Goal: Information Seeking & Learning: Learn about a topic

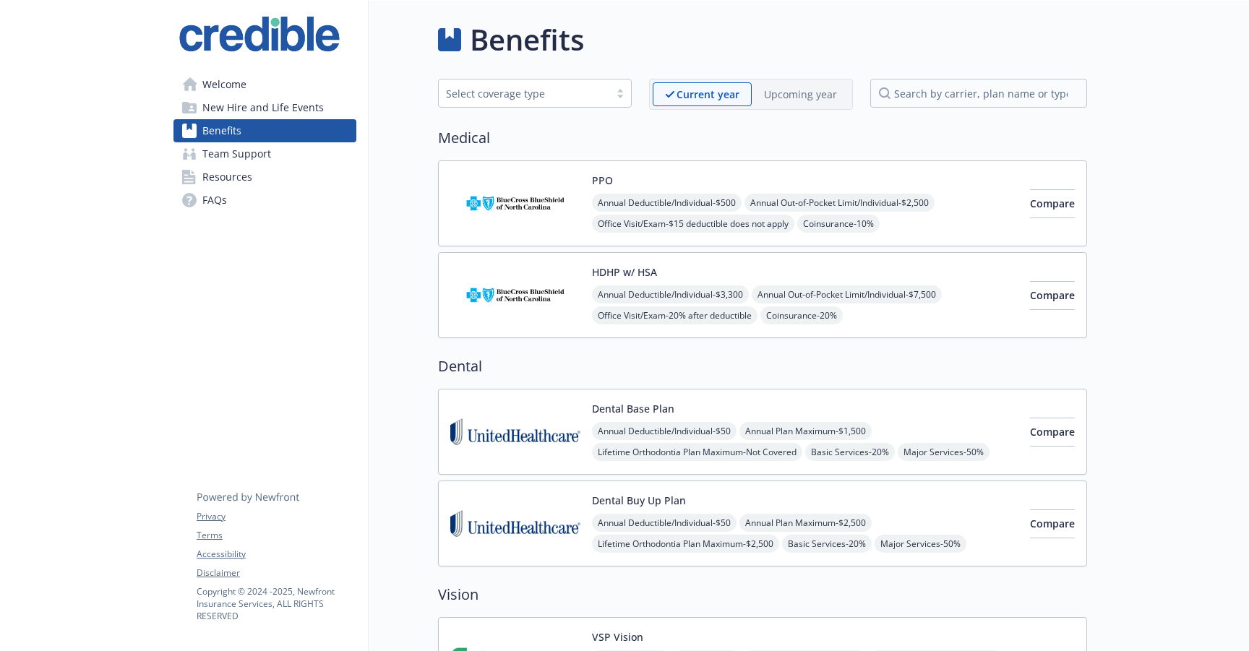
click at [599, 402] on button "Dental Base Plan" at bounding box center [633, 408] width 82 height 15
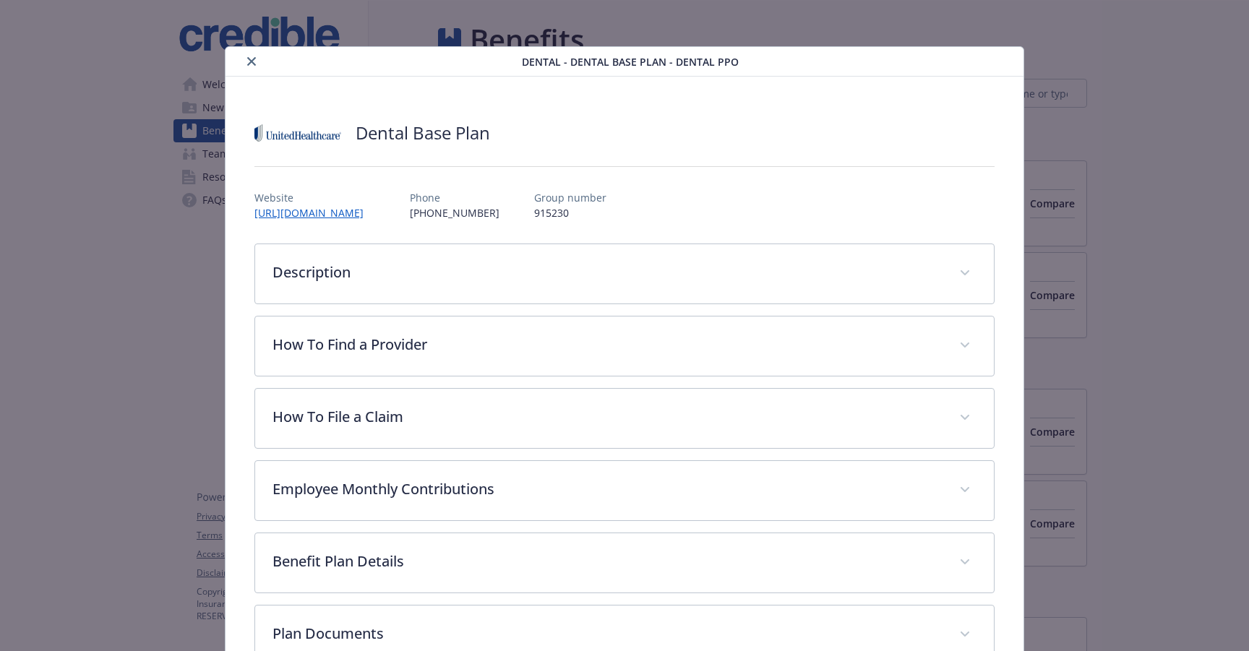
scroll to position [43, 0]
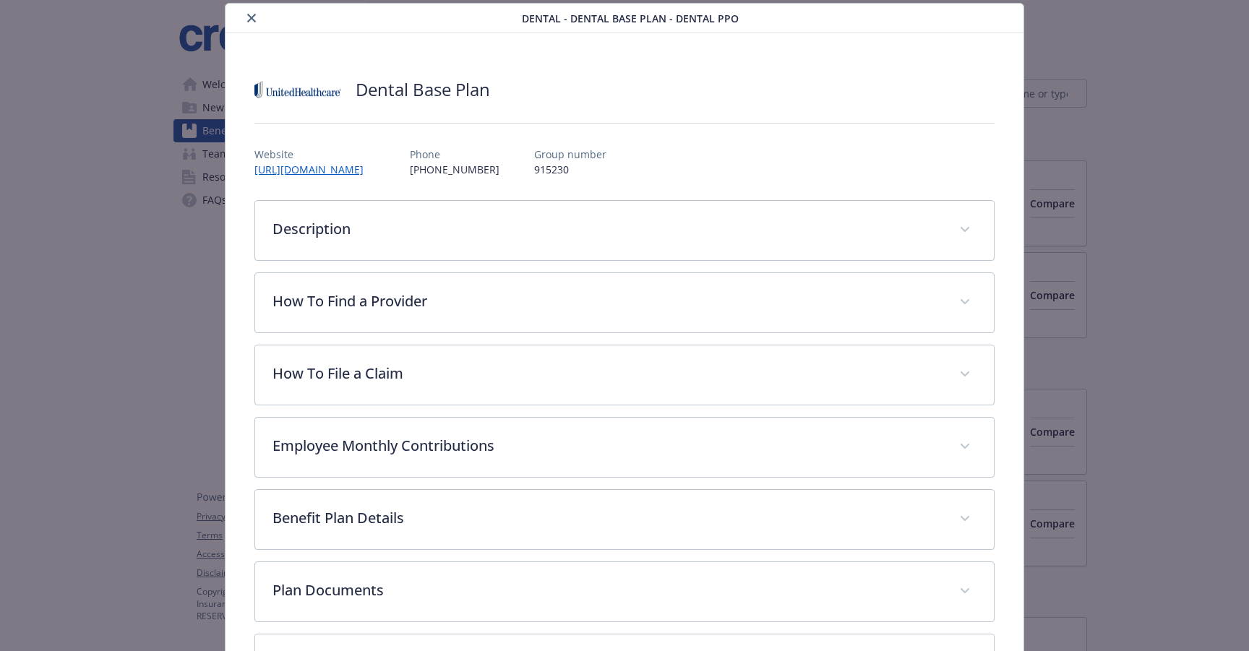
click at [251, 16] on icon "close" at bounding box center [251, 18] width 9 height 9
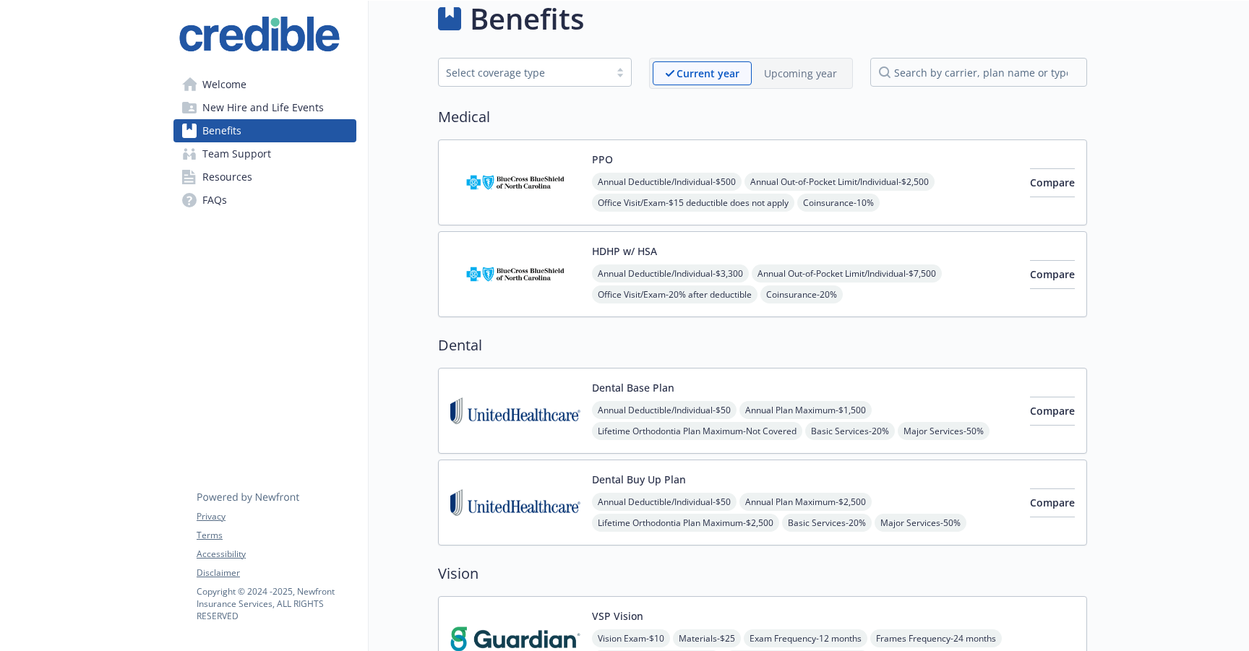
scroll to position [1, 0]
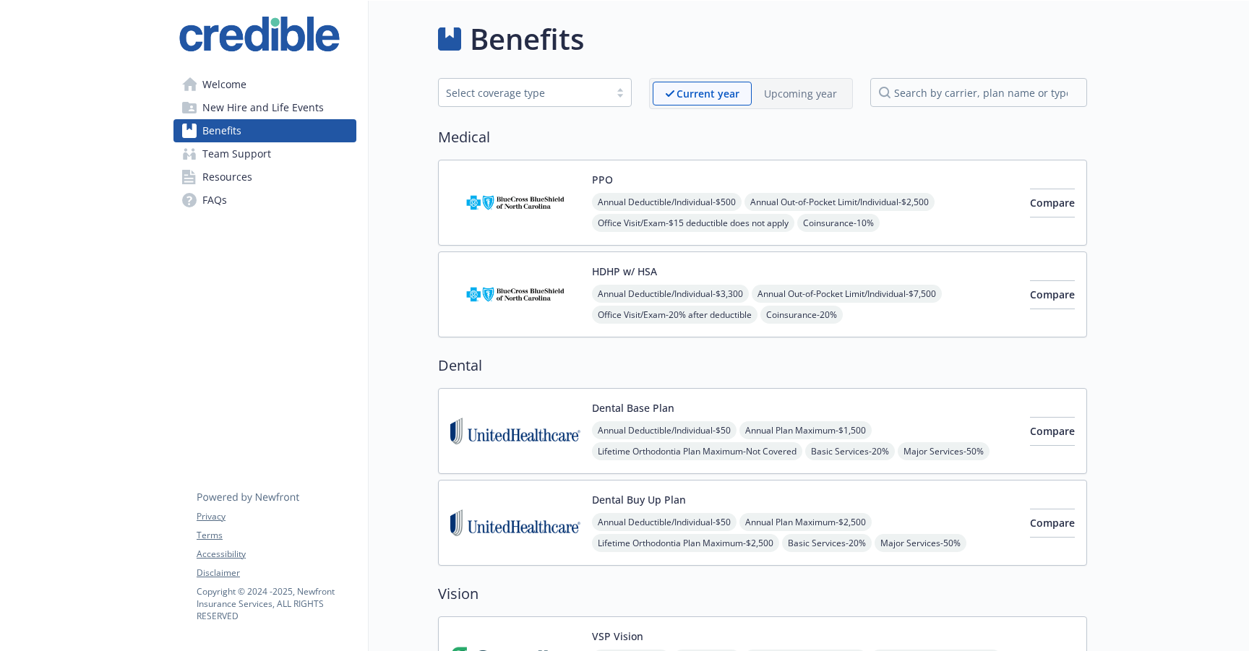
click at [791, 92] on p "Upcoming year" at bounding box center [800, 93] width 73 height 15
